Goal: Task Accomplishment & Management: Use online tool/utility

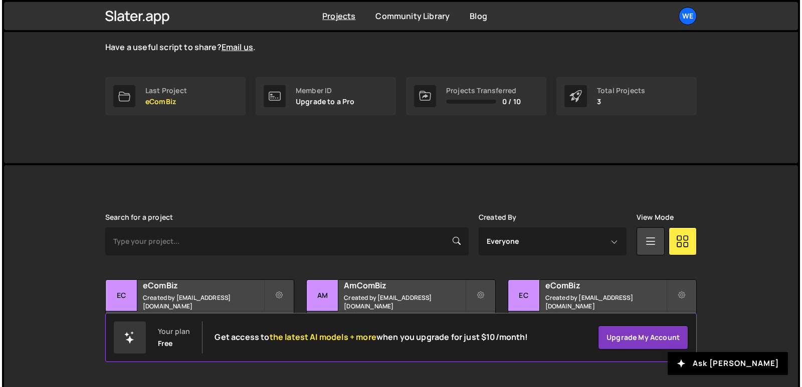
scroll to position [129, 0]
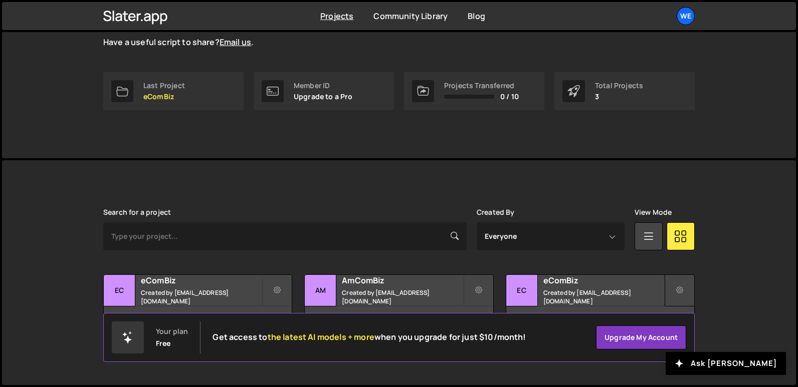
click at [677, 289] on icon at bounding box center [679, 291] width 7 height 10
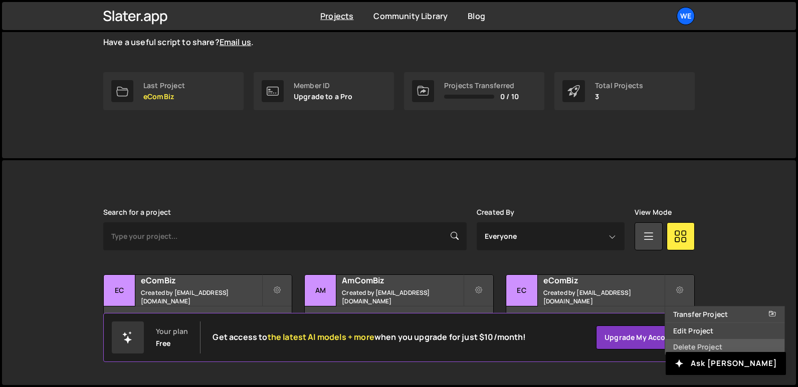
click at [720, 348] on link "Delete Project" at bounding box center [724, 347] width 119 height 16
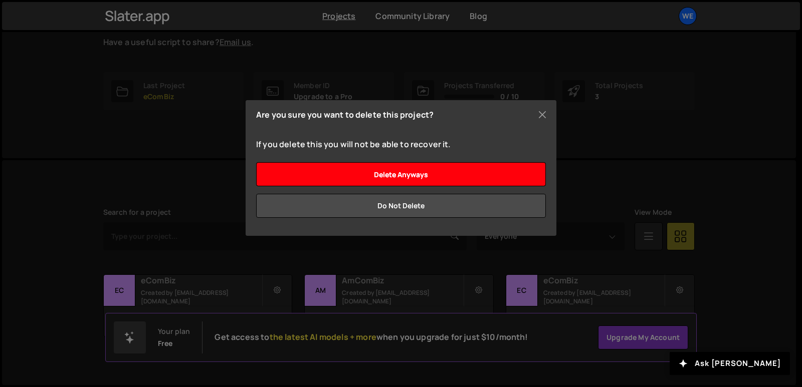
click at [409, 178] on input "Delete anyways" at bounding box center [401, 174] width 290 height 24
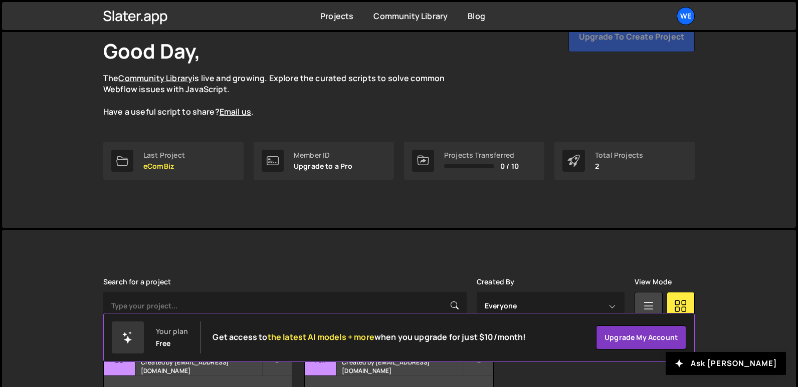
scroll to position [129, 0]
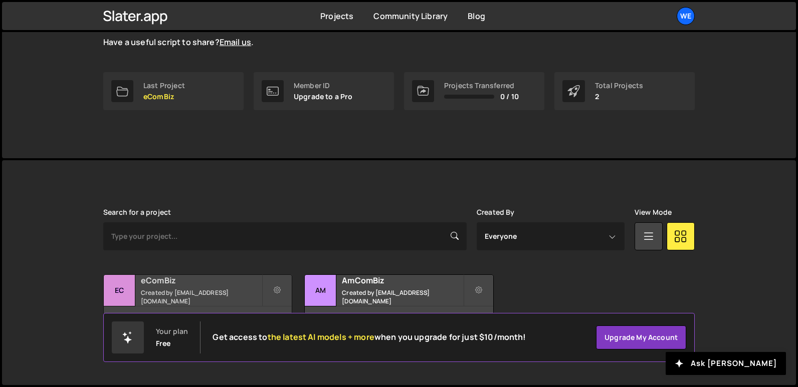
click at [215, 293] on small "Created by manish8200028763@gmail.com" at bounding box center [201, 297] width 121 height 17
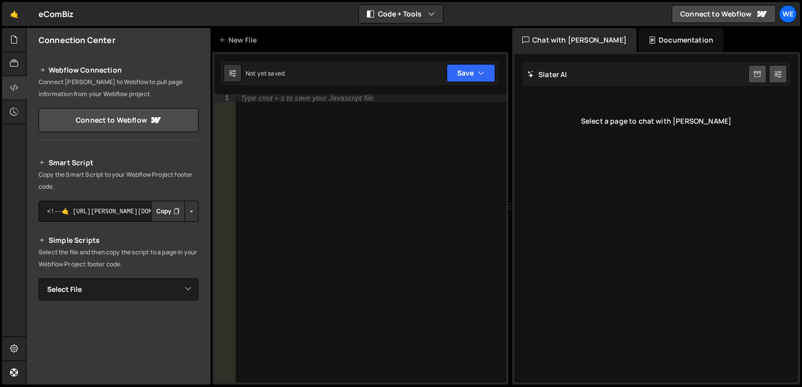
click at [173, 215] on icon "Button group with nested dropdown" at bounding box center [176, 211] width 6 height 10
click at [167, 279] on select "Select File Home.js" at bounding box center [119, 290] width 160 height 22
select select "47926"
click at [39, 279] on select "Select File Home.js" at bounding box center [119, 290] width 160 height 22
click at [101, 323] on textarea "<!--🤙 [URL][PERSON_NAME][DOMAIN_NAME]> <script>document.addEventListener("DOMCo…" at bounding box center [119, 323] width 160 height 21
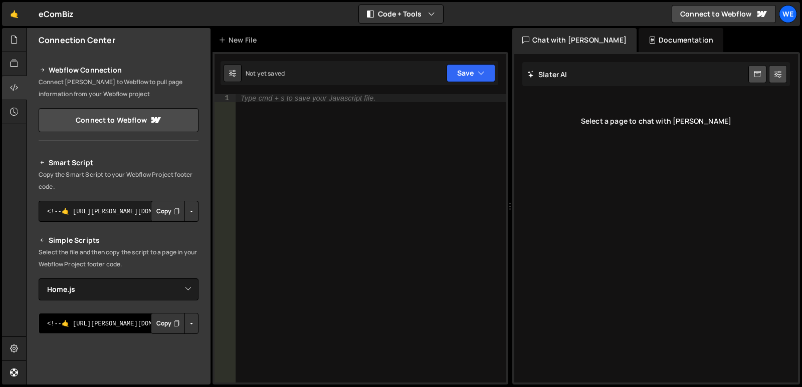
paste textarea "<!--🤙 [URL][PERSON_NAME][DOMAIN_NAME]> <script>document.addEventListener("DOMCo…"
type textarea "<!--🤙 <!--🤙 https://slater.app/17294.js--> <script>document.addEventListener("D…"
click at [259, 292] on div "Type cmd + s to save your Javascript file." at bounding box center [370, 246] width 271 height 305
click at [116, 328] on textarea "<!--🤙 [URL][PERSON_NAME][DOMAIN_NAME]> <script>document.addEventListener("DOMCo…" at bounding box center [119, 323] width 160 height 21
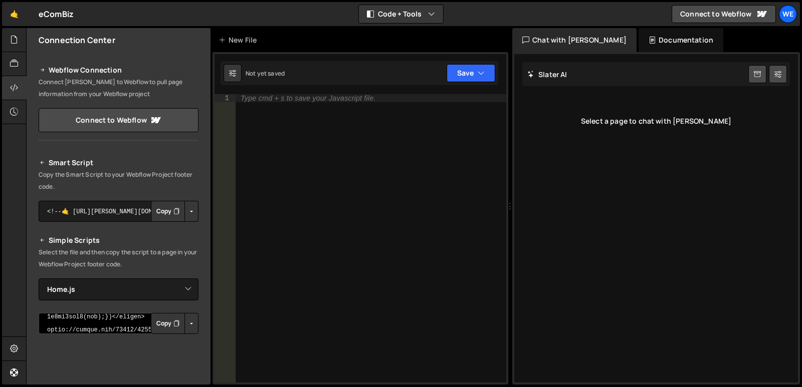
click at [116, 328] on textarea "<!--🤙 [URL][PERSON_NAME][DOMAIN_NAME]> <script>document.addEventListener("DOMCo…" at bounding box center [119, 323] width 160 height 21
type textarea "<!--🤙 <!--🤙 https://slater.app/17294.js--> <script>document.addEventListener("D…"
click at [116, 328] on textarea "<!--🤙 [URL][PERSON_NAME][DOMAIN_NAME]> <script>document.addEventListener("DOMCo…" at bounding box center [119, 323] width 160 height 21
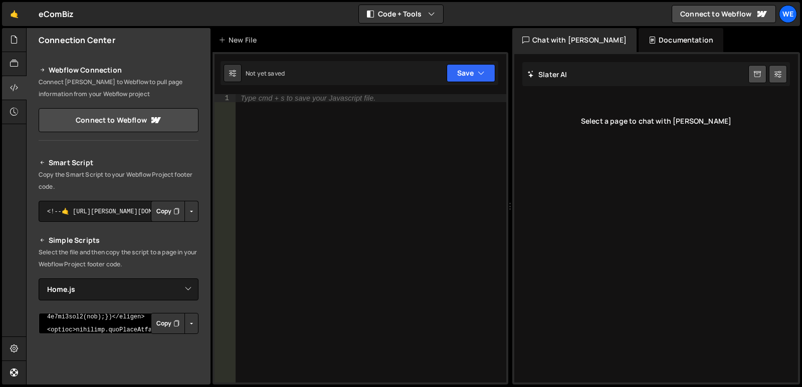
click at [116, 328] on textarea "<!--🤙 [URL][PERSON_NAME][DOMAIN_NAME]> <script>document.addEventListener("DOMCo…" at bounding box center [119, 323] width 160 height 21
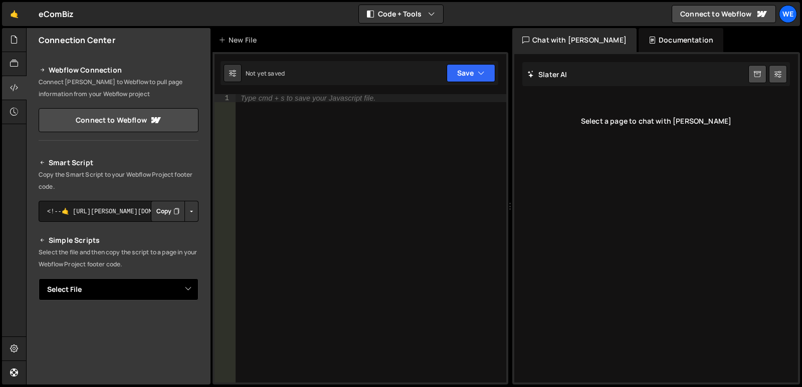
click at [161, 293] on select "Select File Home.js" at bounding box center [119, 290] width 160 height 22
select select "47926"
click at [39, 279] on select "Select File Home.js" at bounding box center [119, 290] width 160 height 22
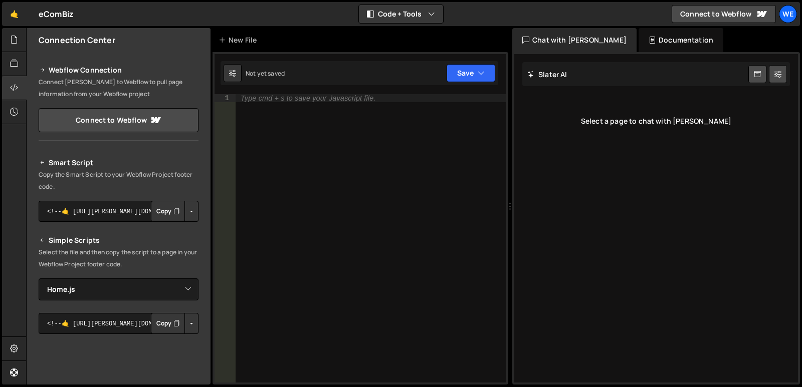
click at [308, 279] on div "Type cmd + s to save your Javascript file." at bounding box center [370, 246] width 271 height 305
click at [107, 324] on textarea "<!--🤙 [URL][PERSON_NAME][DOMAIN_NAME]> <script>document.addEventListener("DOMCo…" at bounding box center [119, 323] width 160 height 21
click at [106, 211] on textarea "<!--🤙 [URL][PERSON_NAME][DOMAIN_NAME]> <script>document.addEventListener("DOMCo…" at bounding box center [119, 211] width 160 height 21
click at [109, 122] on link "Connect to Webflow" at bounding box center [119, 120] width 160 height 24
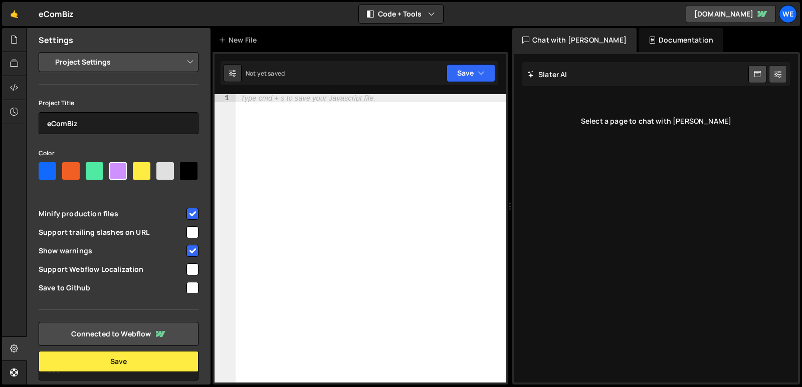
select select "68e0559adcd258ff3f31fab3"
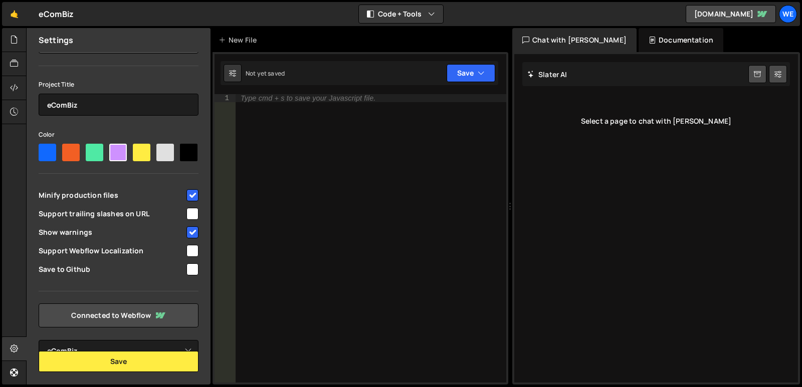
scroll to position [42, 0]
click at [130, 320] on link "Connected to Webflow" at bounding box center [119, 316] width 160 height 24
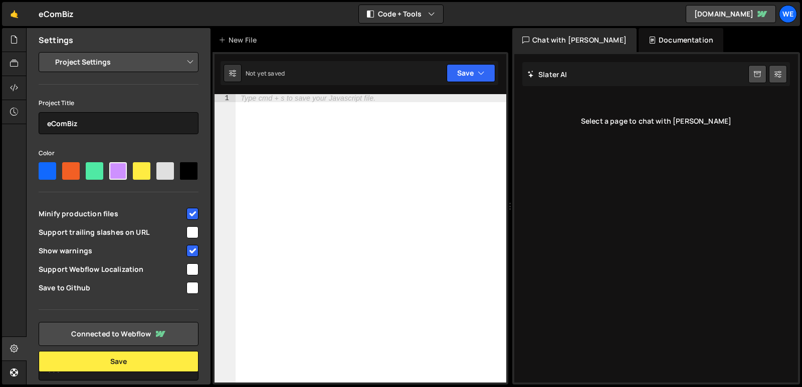
select select "68e0559adcd258ff3f31fab3"
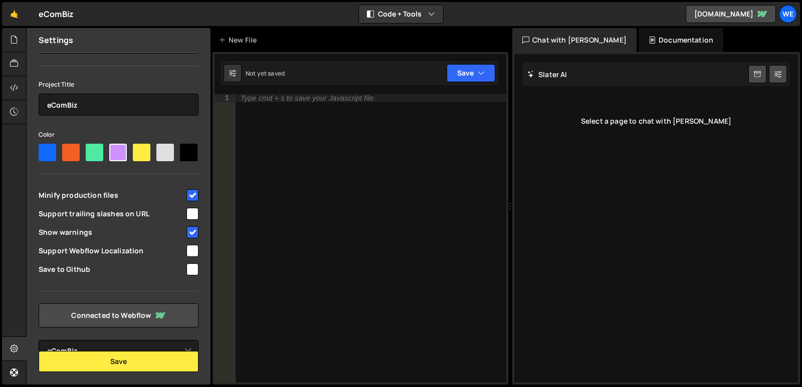
scroll to position [42, 0]
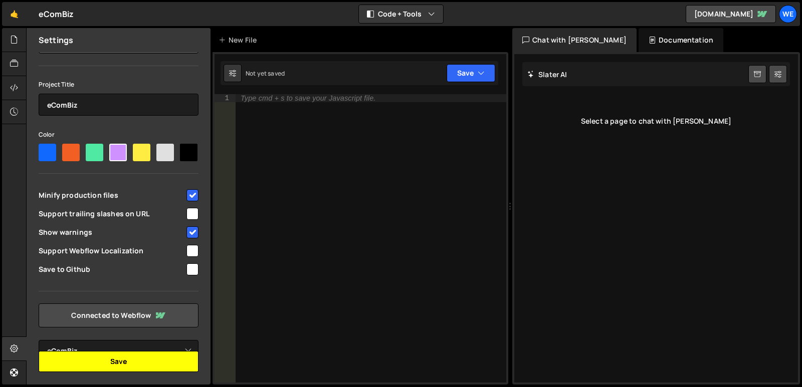
click at [148, 361] on button "Save" at bounding box center [119, 361] width 160 height 21
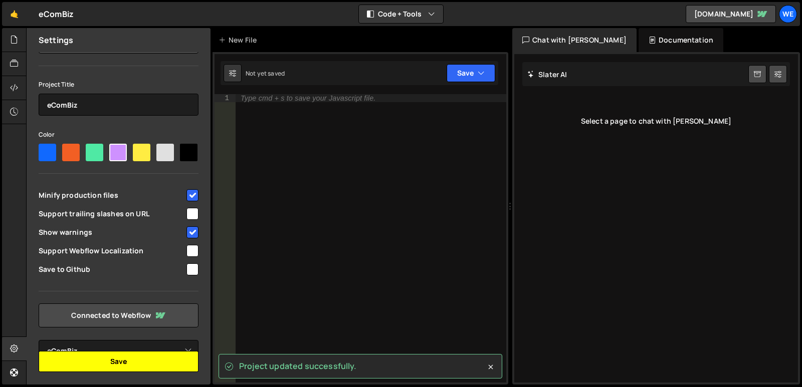
click at [177, 368] on button "Save" at bounding box center [119, 361] width 160 height 21
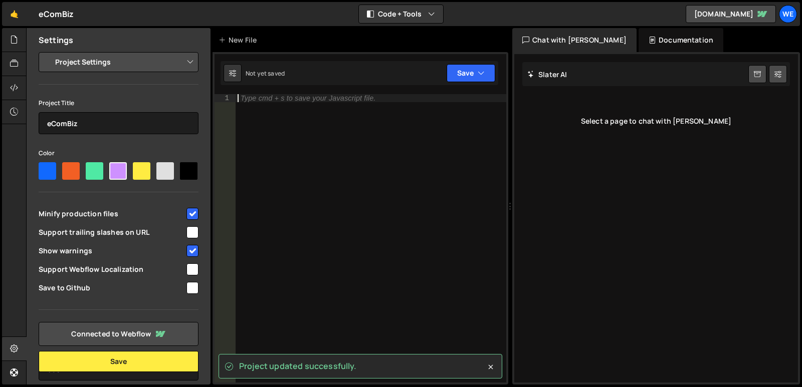
click at [389, 171] on div "Type cmd + s to save your Javascript file." at bounding box center [370, 246] width 271 height 305
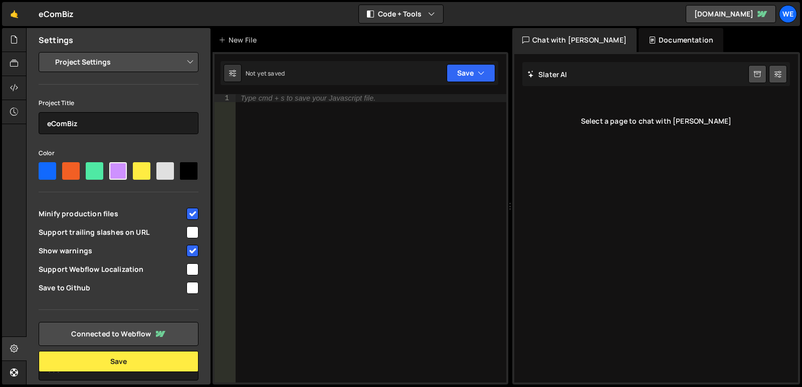
click at [155, 52] on select "Project Settings Code Editor Settings Chat Settings" at bounding box center [120, 62] width 147 height 22
click at [368, 180] on div "Type cmd + s to save your Javascript file." at bounding box center [370, 246] width 271 height 305
